Goal: Transaction & Acquisition: Purchase product/service

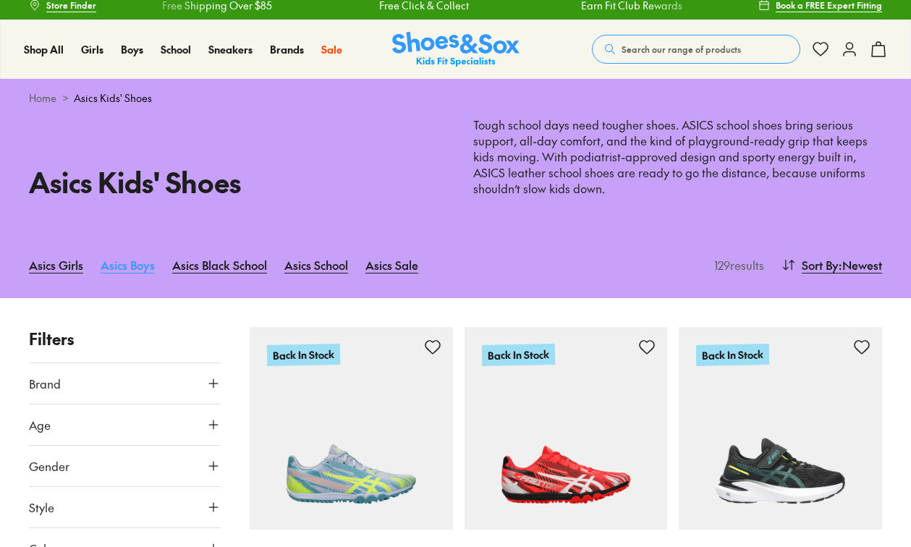
scroll to position [148, 0]
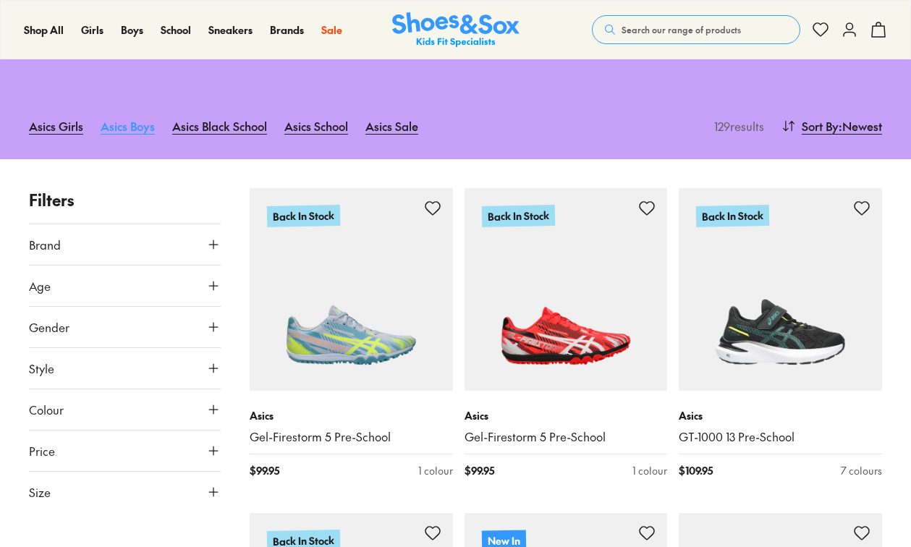
click at [117, 126] on link "Asics Boys" at bounding box center [128, 126] width 54 height 32
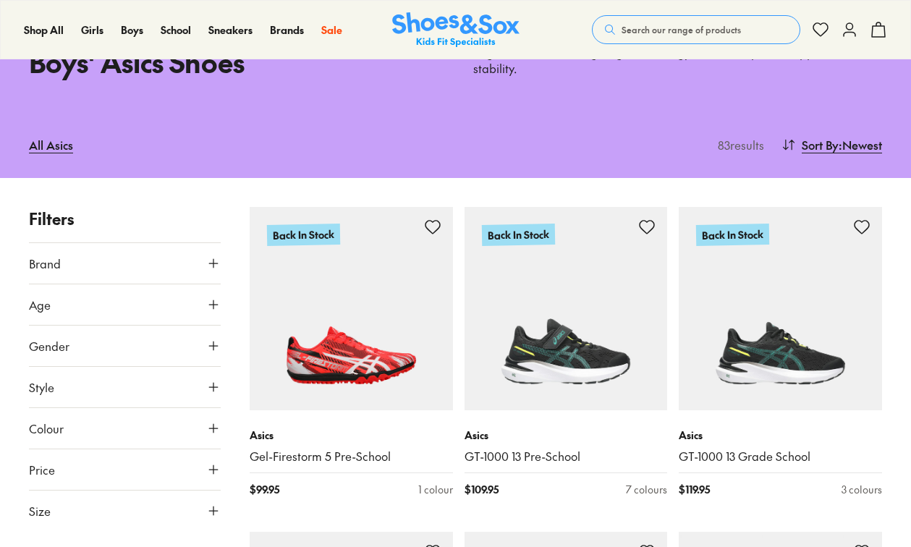
click at [142, 505] on button "Size" at bounding box center [125, 511] width 192 height 41
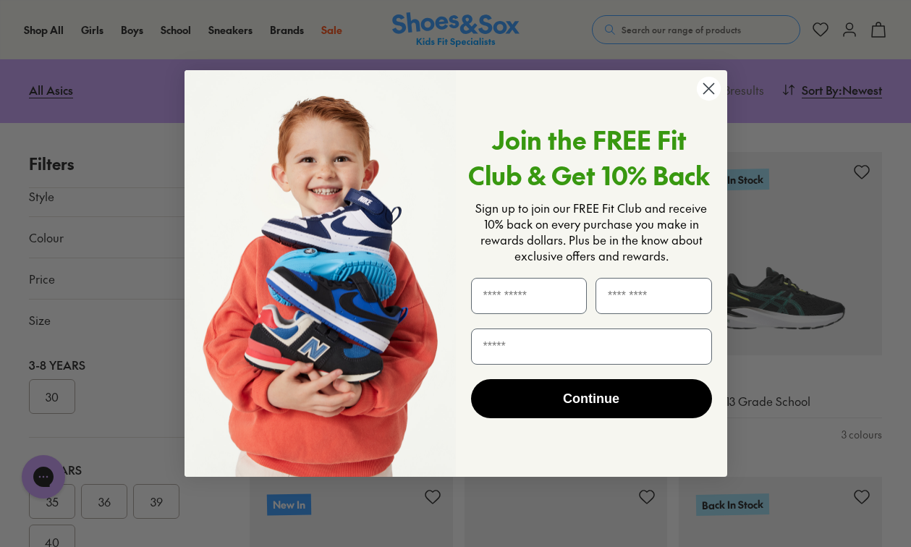
scroll to position [158, 0]
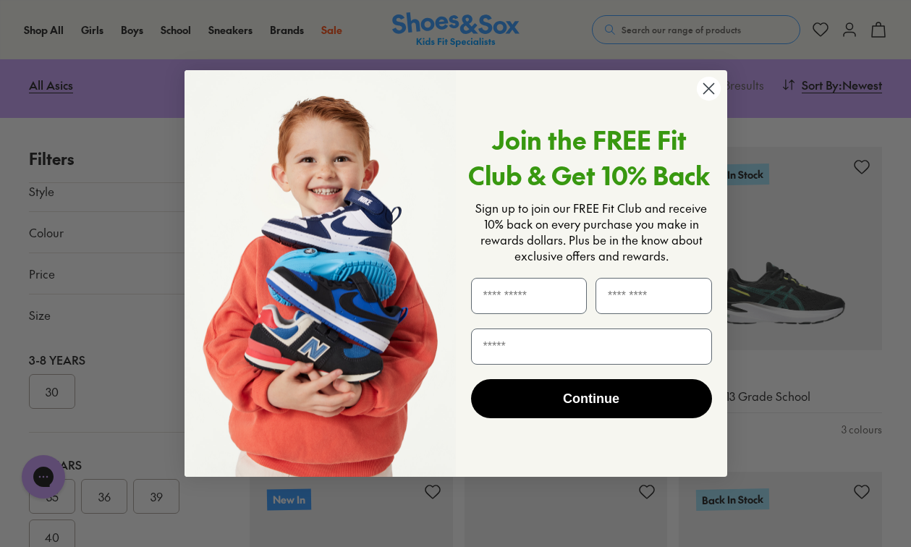
click at [711, 94] on circle "Close dialog" at bounding box center [708, 89] width 24 height 24
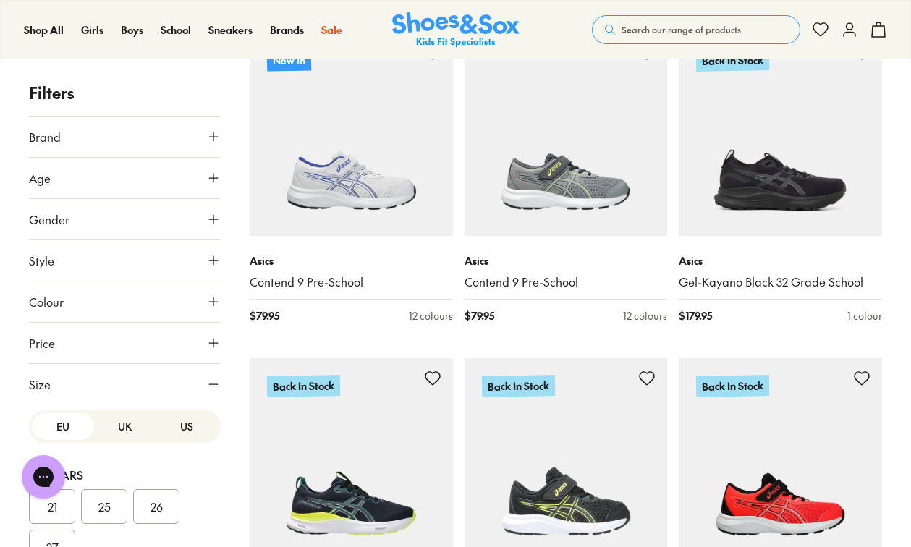
scroll to position [0, 0]
click at [89, 137] on button "Brand" at bounding box center [125, 137] width 192 height 41
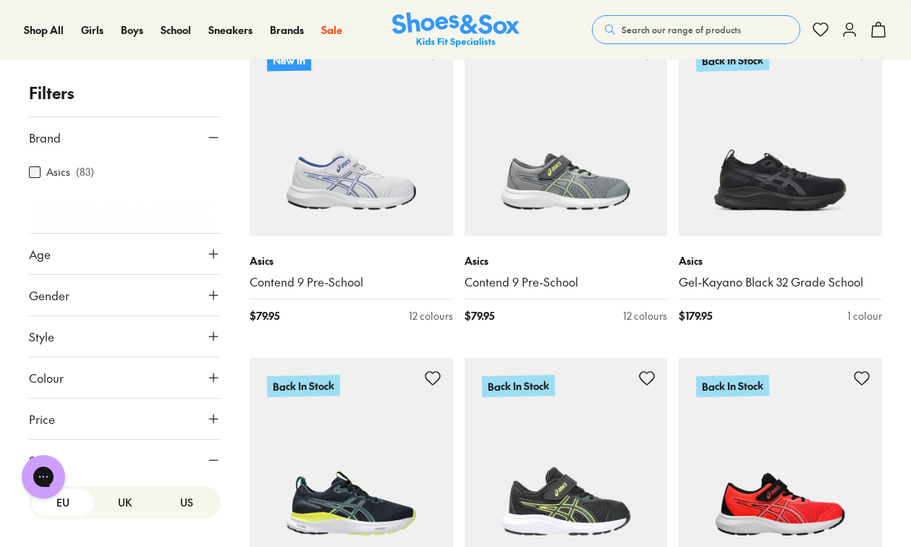
click at [89, 137] on button "Brand" at bounding box center [125, 137] width 192 height 41
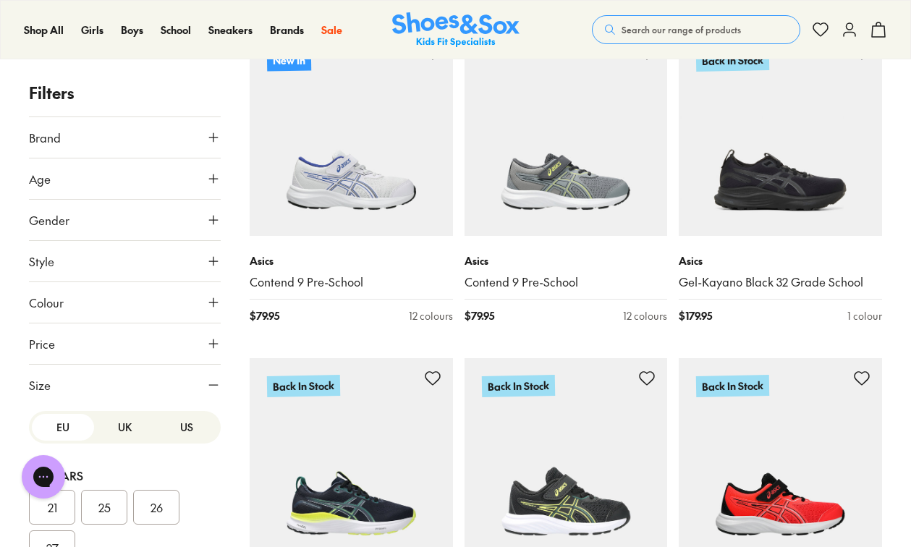
click at [86, 227] on button "Gender" at bounding box center [125, 220] width 192 height 41
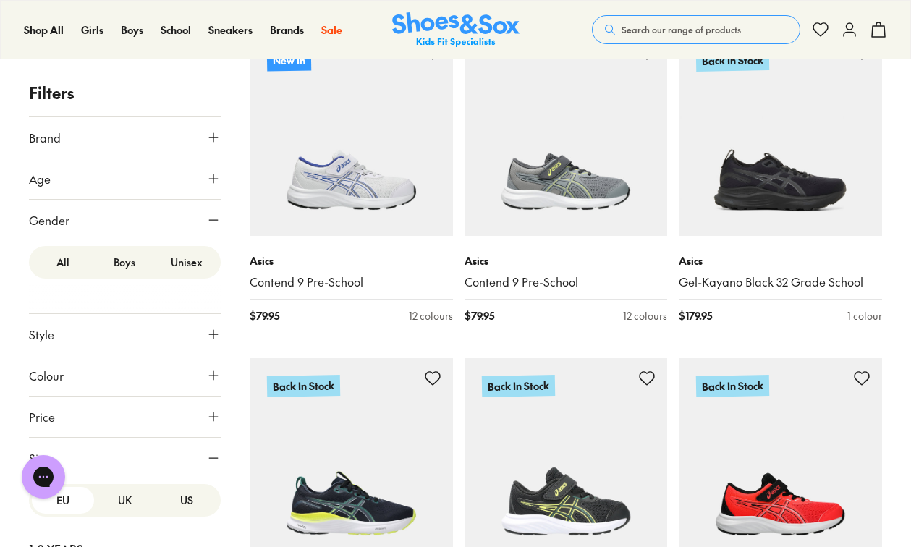
click at [117, 264] on label "Boys" at bounding box center [125, 262] width 62 height 27
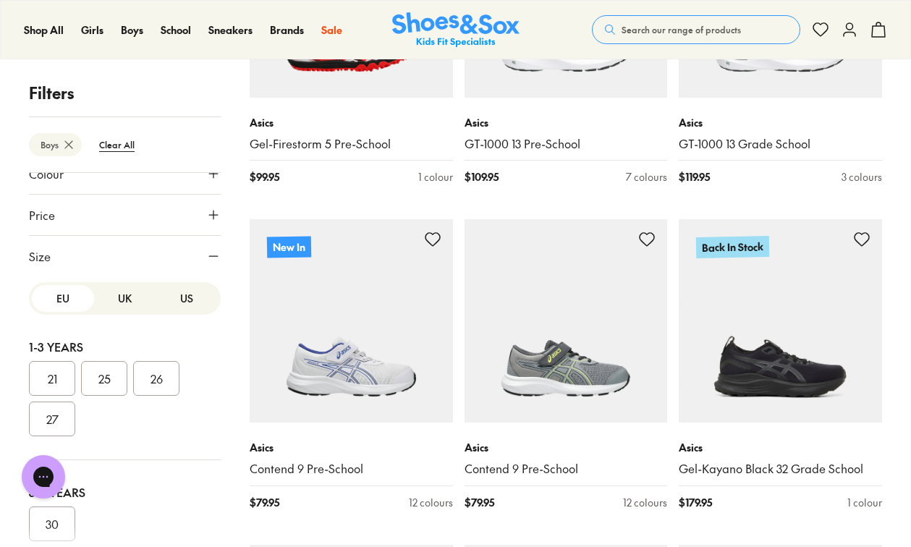
scroll to position [265, 0]
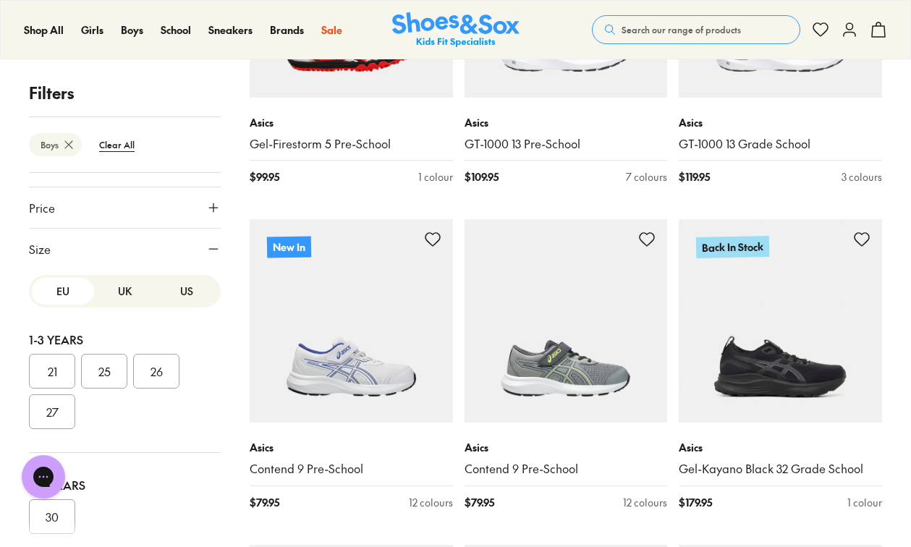
click at [172, 295] on button "US" at bounding box center [187, 291] width 62 height 27
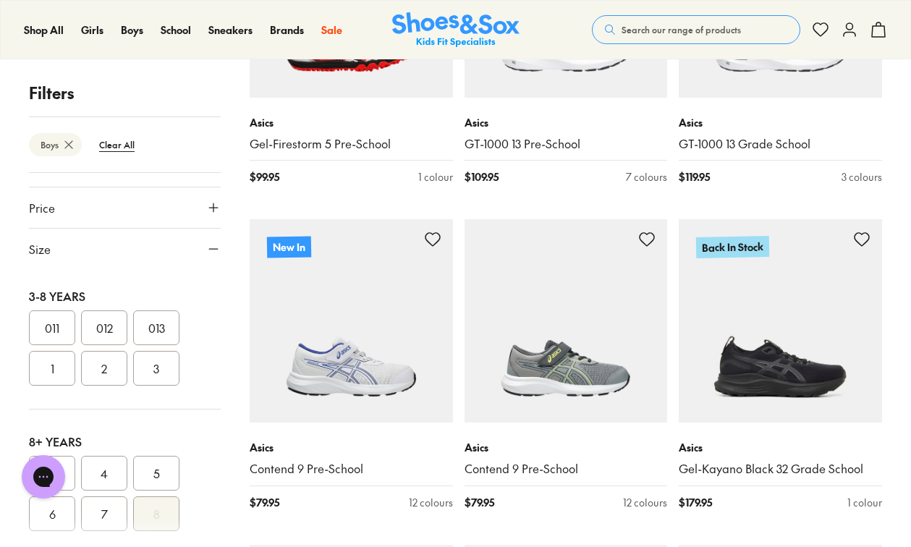
scroll to position [371, 0]
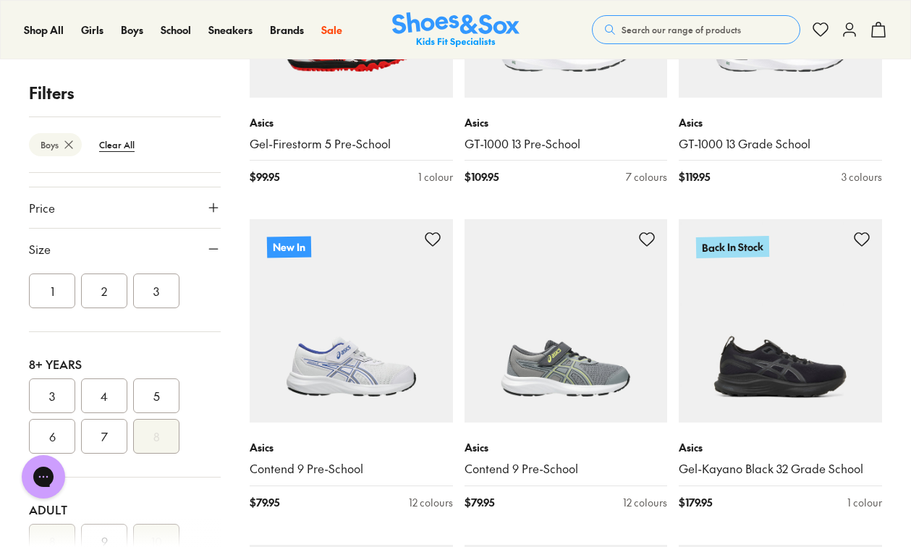
click at [119, 294] on button "2" at bounding box center [104, 291] width 46 height 35
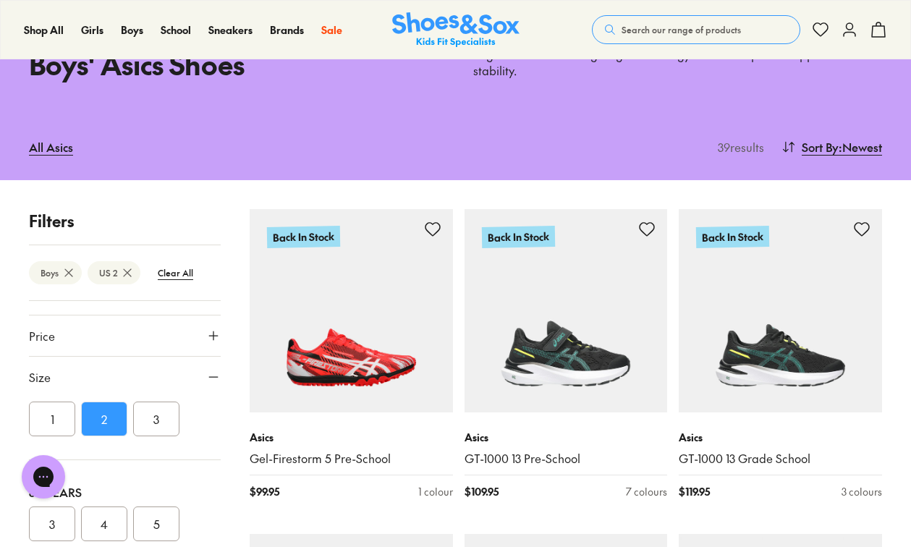
scroll to position [95, 0]
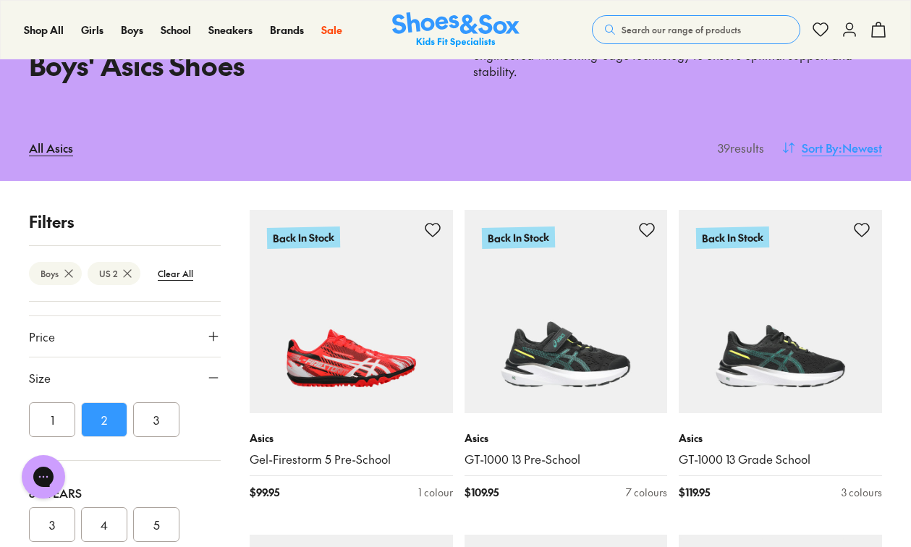
click at [792, 145] on icon at bounding box center [789, 147] width 14 height 14
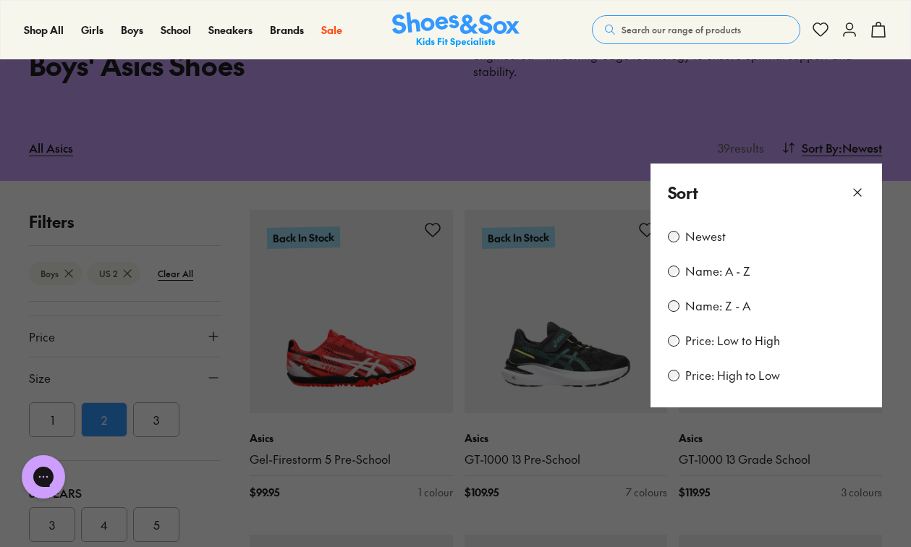
click at [758, 344] on label "Price: Low to High" at bounding box center [732, 341] width 95 height 16
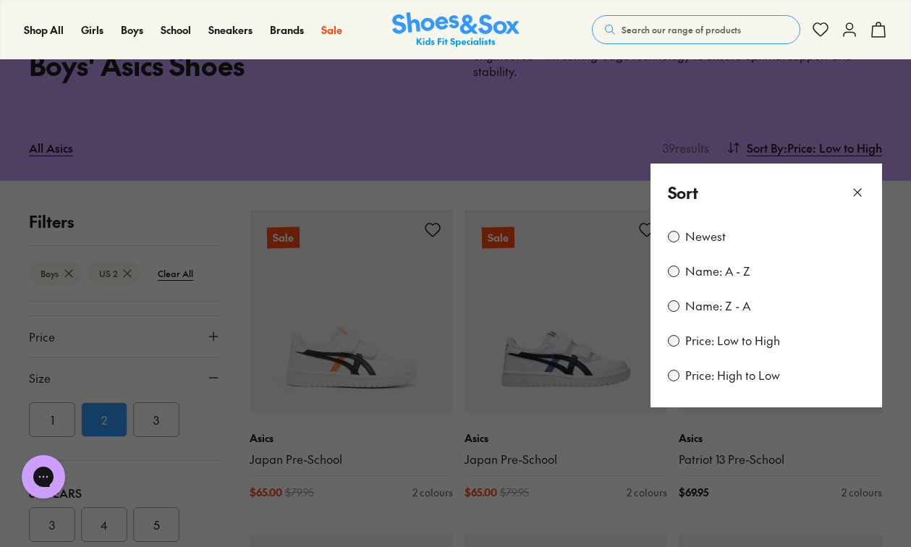
click at [861, 188] on icon at bounding box center [857, 192] width 14 height 14
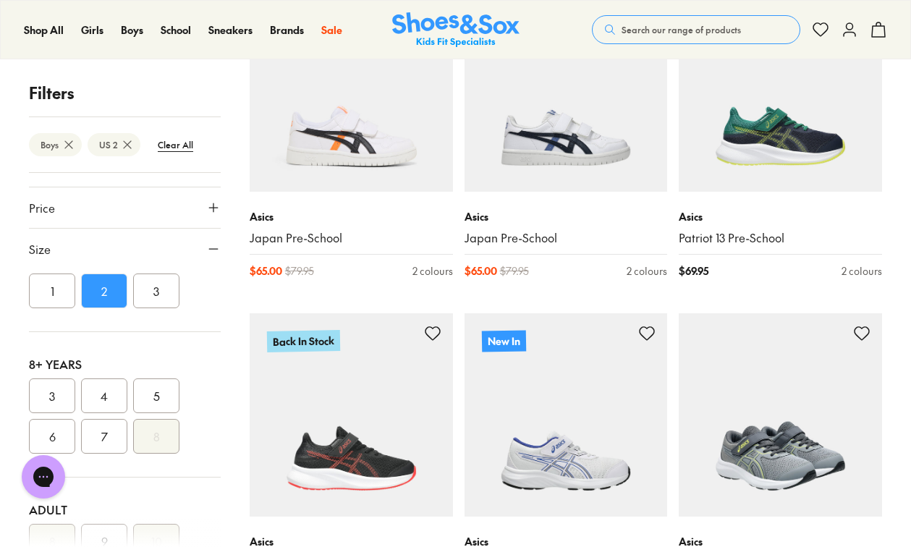
scroll to position [372, 0]
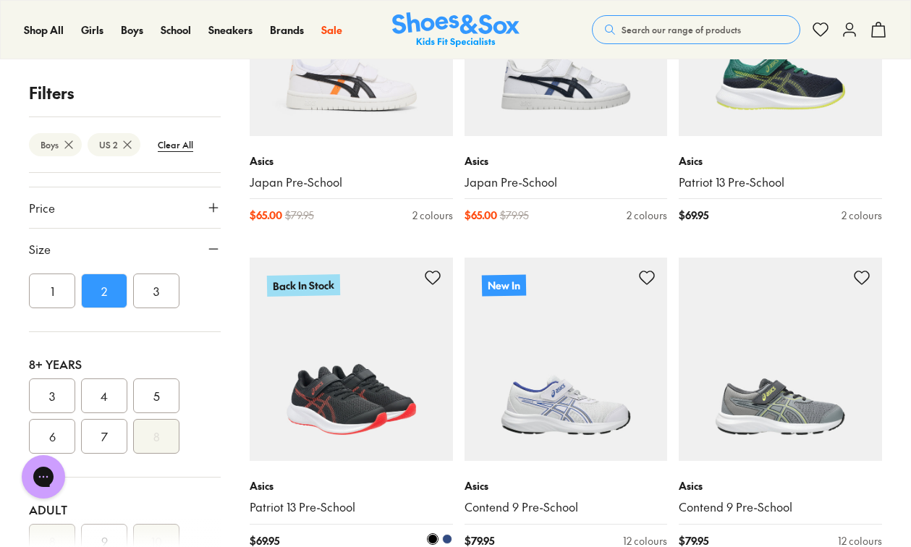
click at [363, 402] on img at bounding box center [351, 359] width 203 height 203
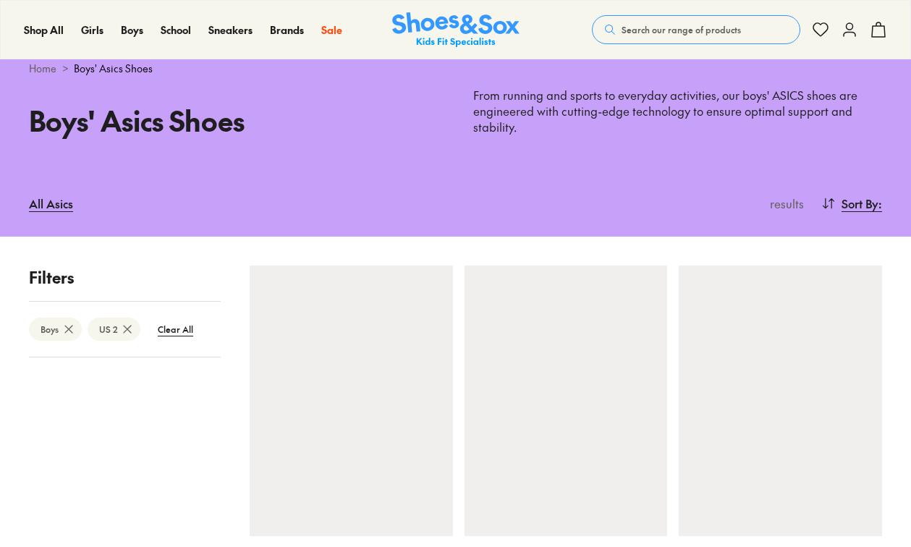
scroll to position [39, 0]
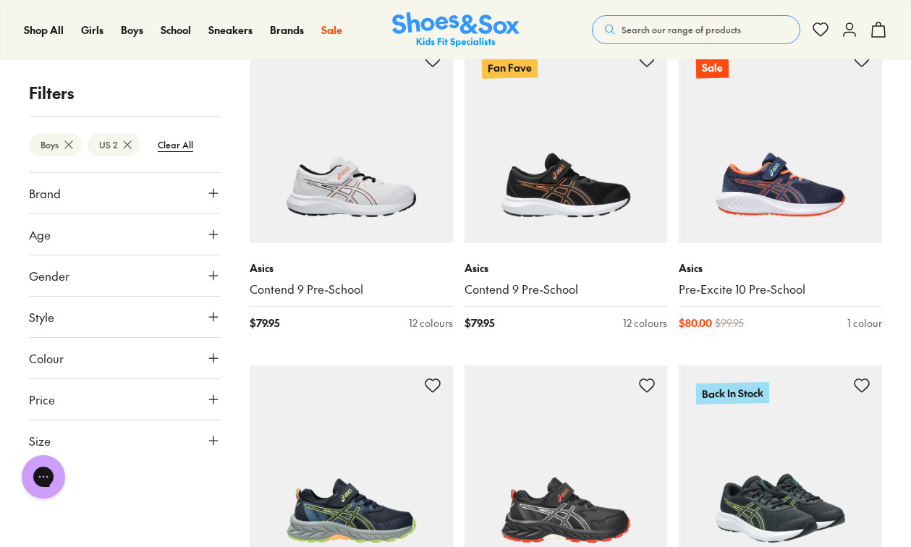
scroll to position [1558, 0]
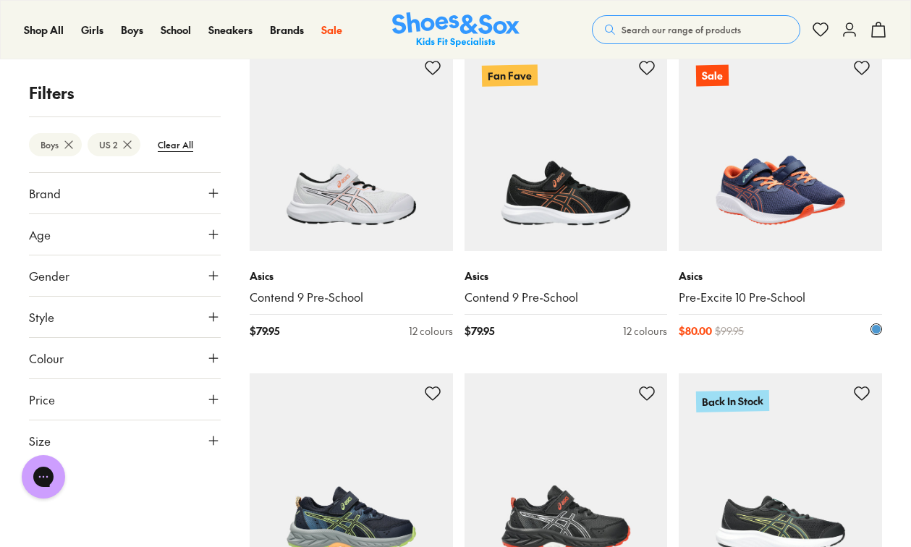
click at [779, 198] on img at bounding box center [780, 149] width 203 height 203
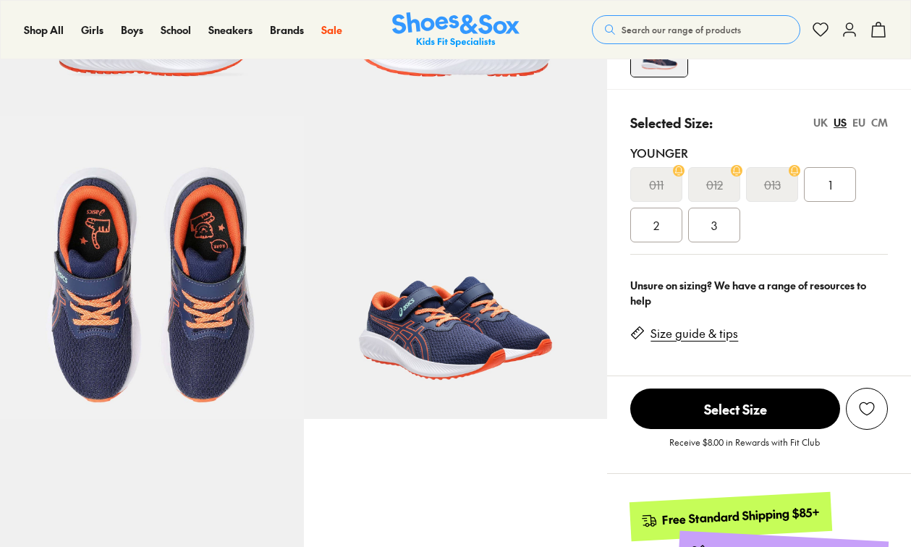
scroll to position [228, 0]
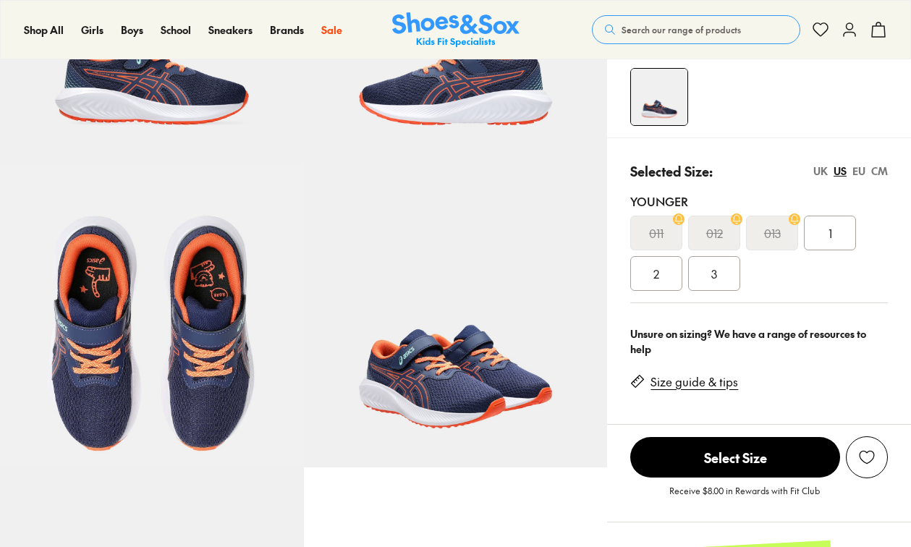
select select "*"
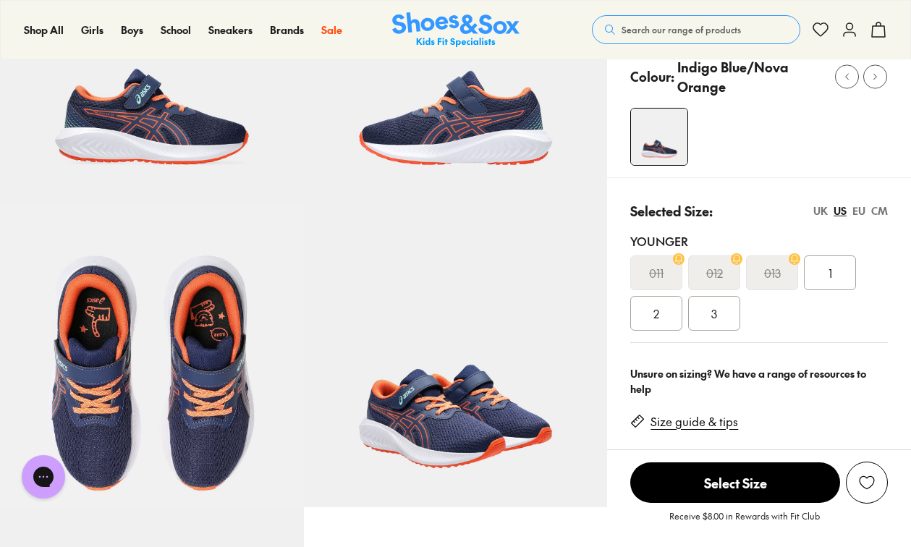
scroll to position [0, 0]
click at [447, 401] on img at bounding box center [456, 356] width 304 height 304
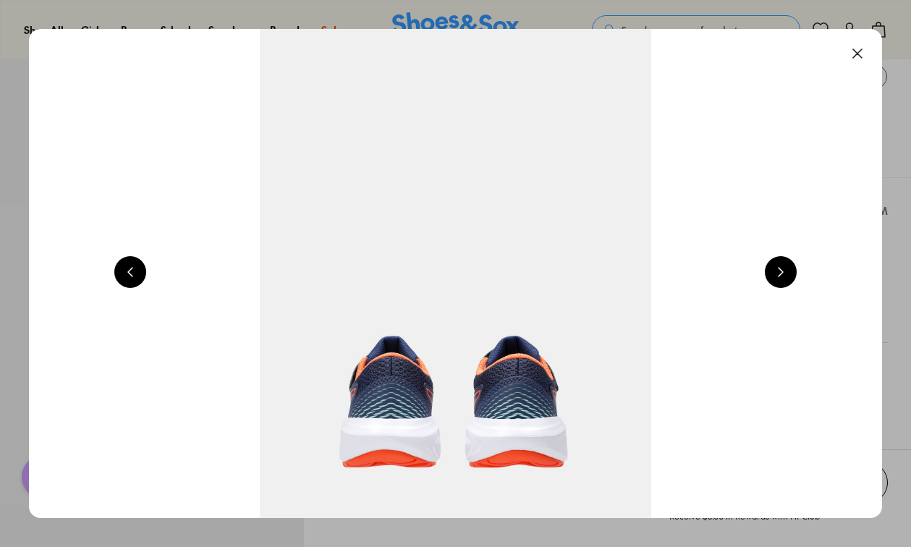
scroll to position [0, 3436]
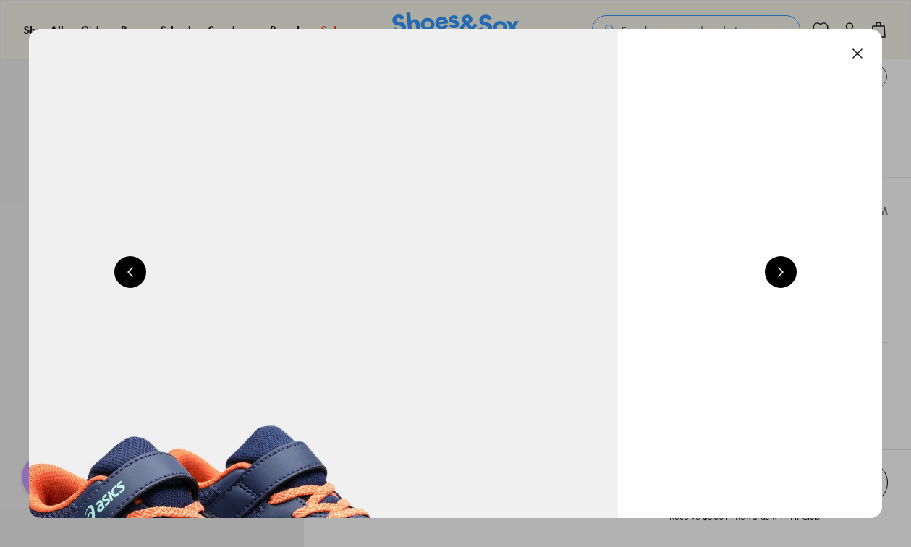
click at [862, 51] on button at bounding box center [858, 54] width 32 height 32
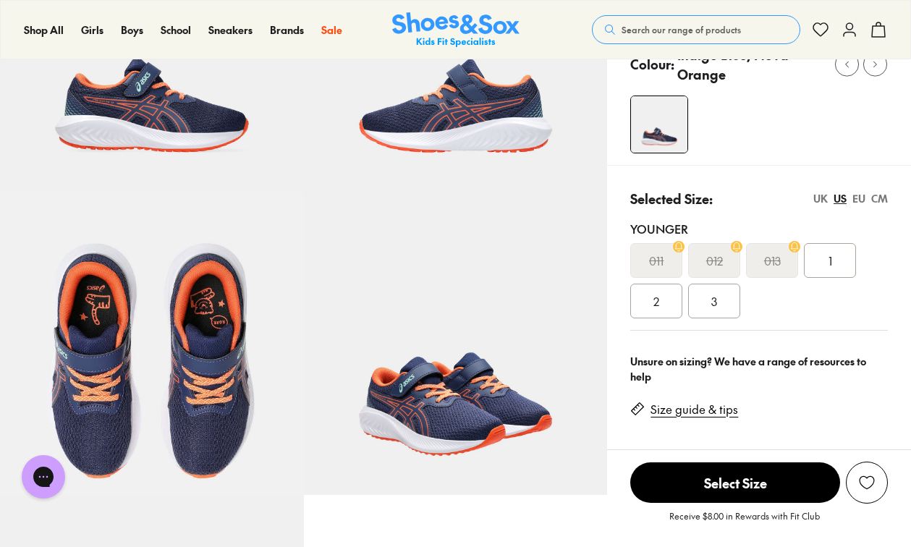
scroll to position [208, 0]
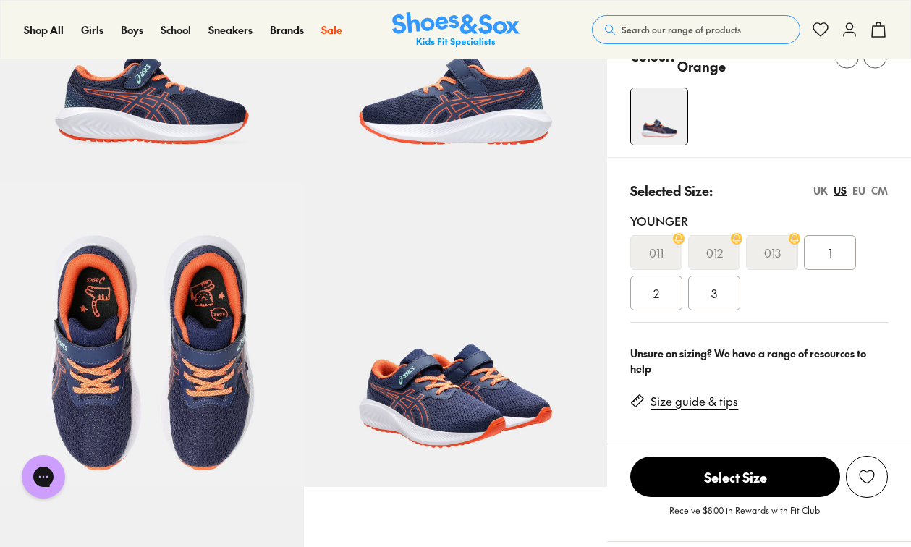
click at [433, 371] on img at bounding box center [456, 336] width 304 height 304
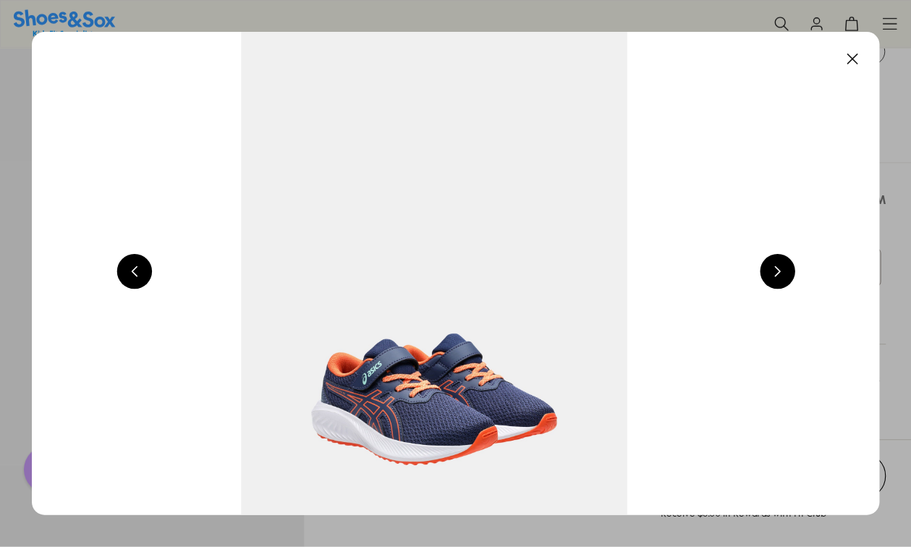
scroll to position [0, 3436]
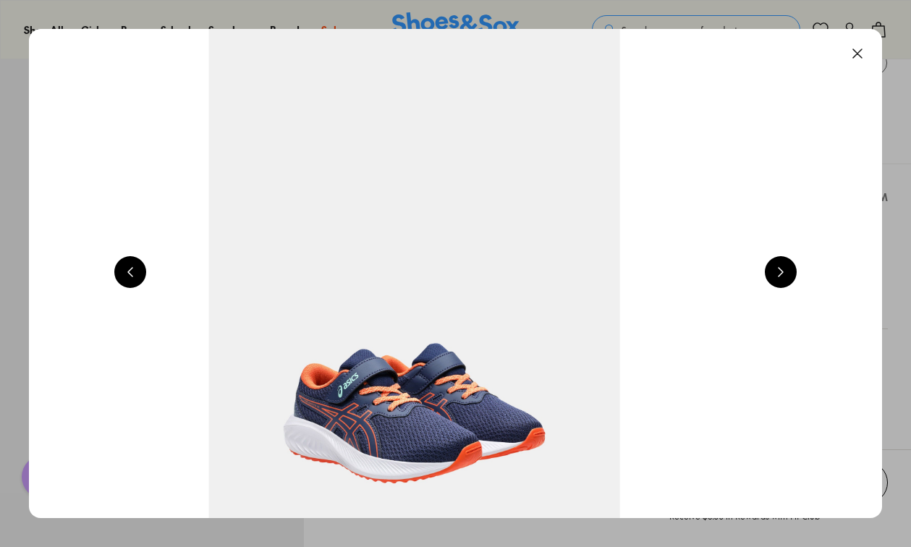
click at [865, 47] on button at bounding box center [858, 54] width 32 height 32
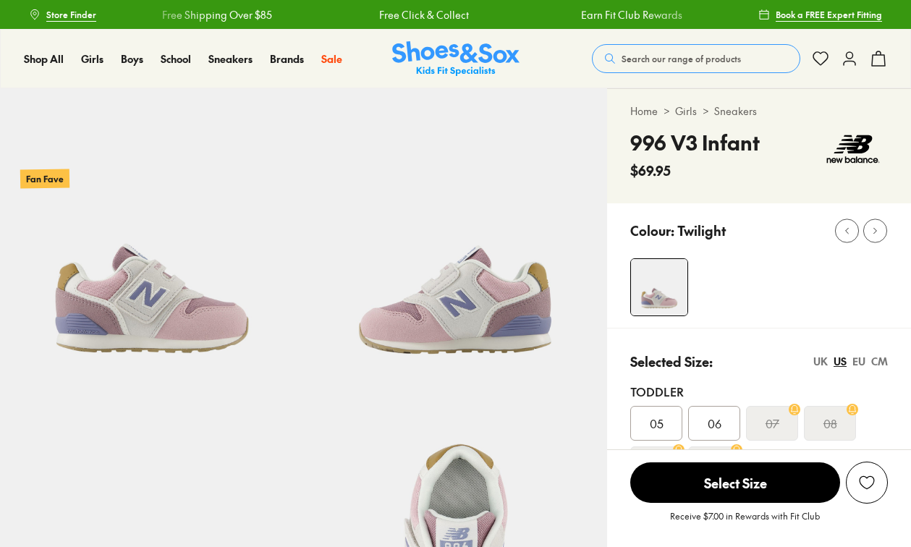
select select "*"
